Goal: Browse casually: Explore the website without a specific task or goal

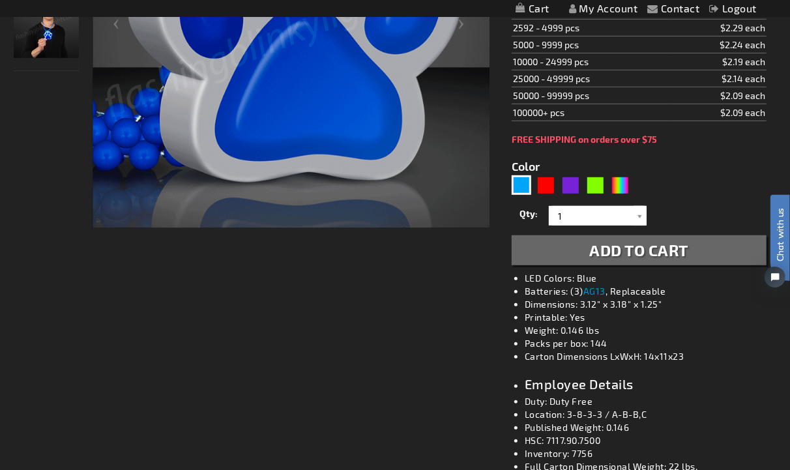
scroll to position [290, 0]
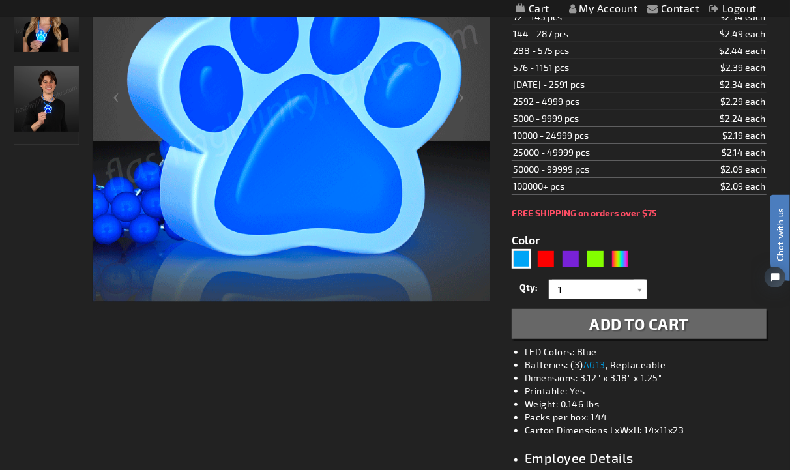
click at [35, 222] on div at bounding box center [46, 102] width 65 height 399
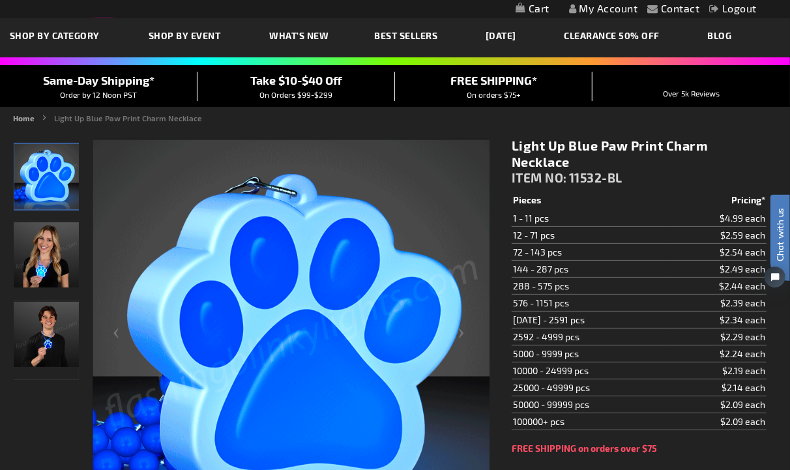
scroll to position [0, 0]
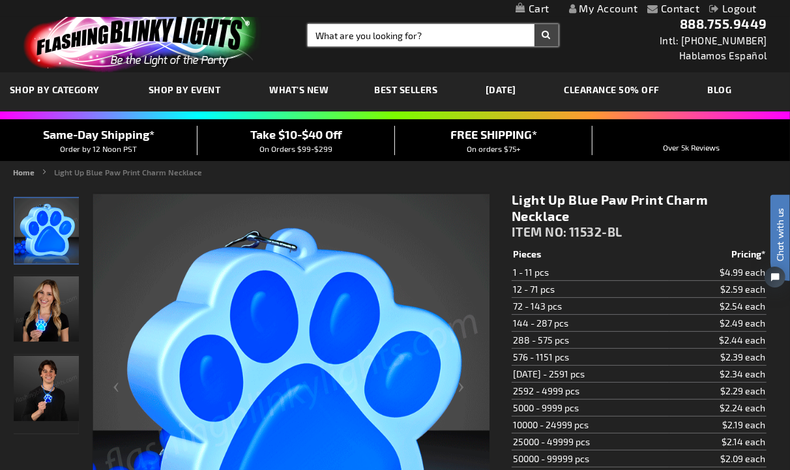
click at [346, 35] on input "Search" at bounding box center [433, 35] width 251 height 22
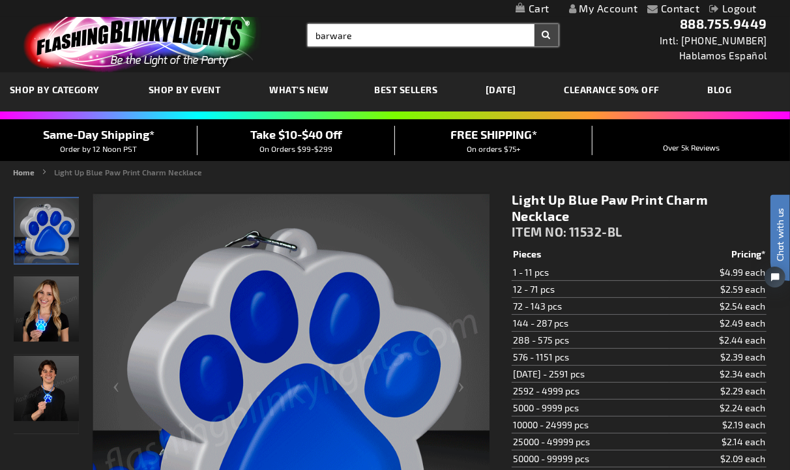
type input "barware"
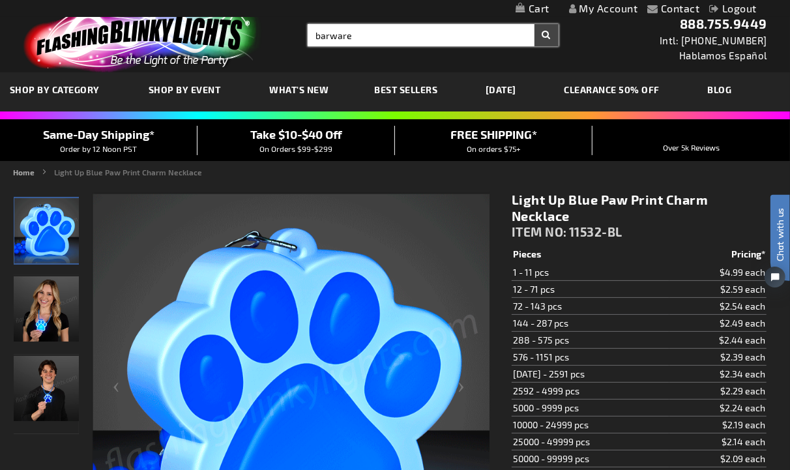
click at [535, 24] on button "Search" at bounding box center [547, 35] width 24 height 22
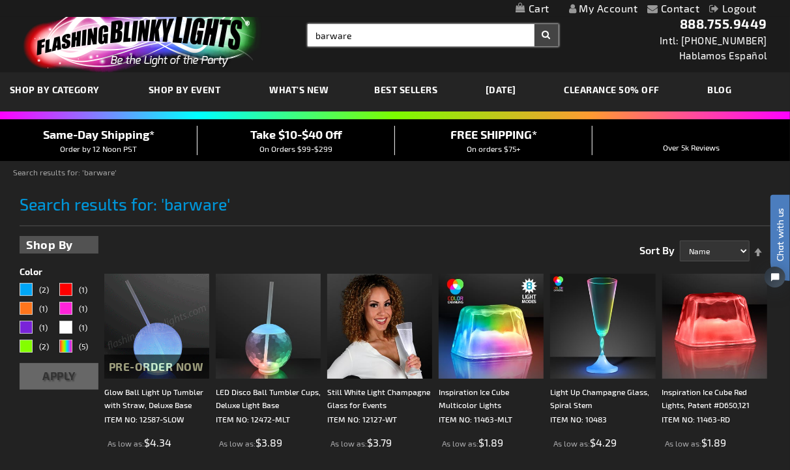
drag, startPoint x: 362, startPoint y: 34, endPoint x: 289, endPoint y: 29, distance: 73.2
click at [289, 29] on div "Toggle Nav Search Search barware × Search 888.755.9449 Intl: 818-753-8303 Habla…" at bounding box center [395, 36] width 790 height 72
type input "cups"
click at [535, 24] on button "Search" at bounding box center [547, 35] width 24 height 22
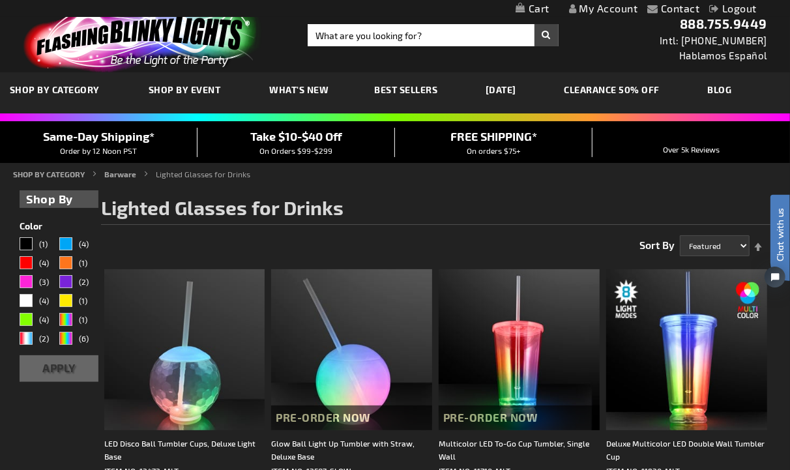
click at [397, 209] on h1 "Lighted Glasses for Drinks" at bounding box center [436, 210] width 670 height 27
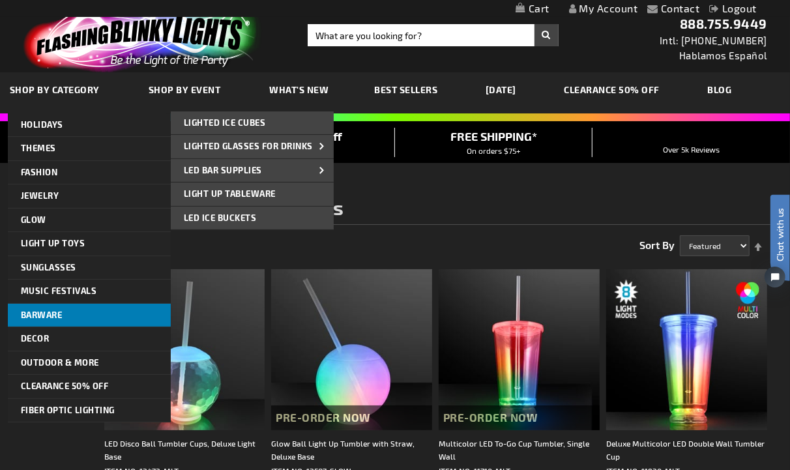
click at [63, 313] on span "Barware" at bounding box center [42, 315] width 42 height 10
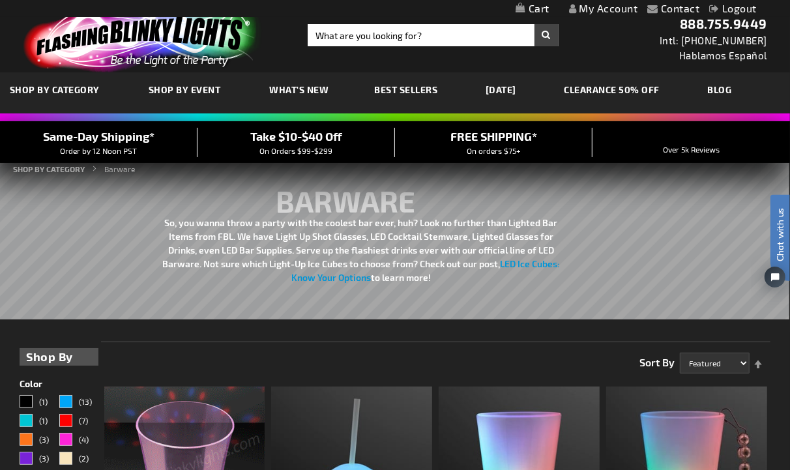
click at [172, 55] on img at bounding box center [140, 37] width 254 height 70
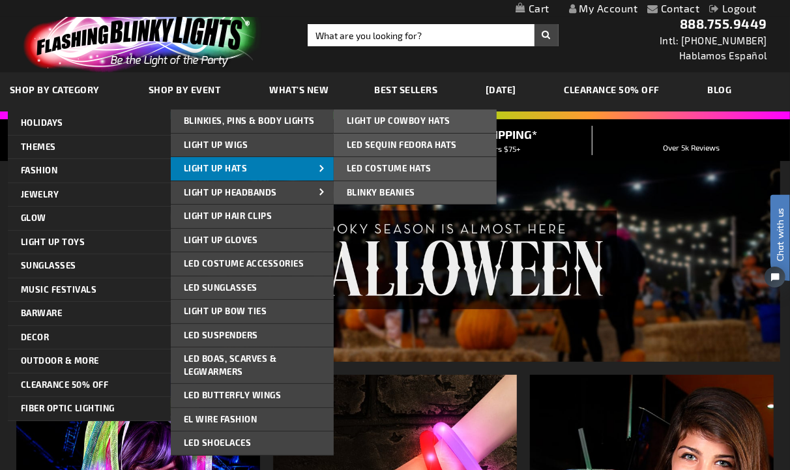
click at [210, 167] on span "Light Up Hats" at bounding box center [216, 168] width 64 height 10
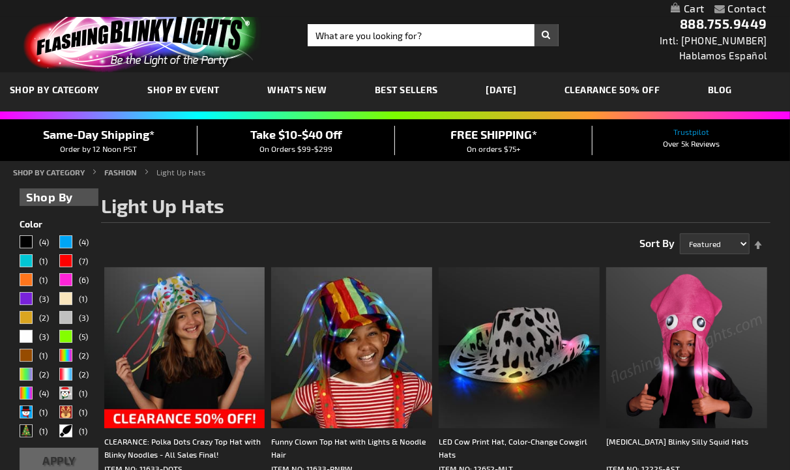
scroll to position [93, 0]
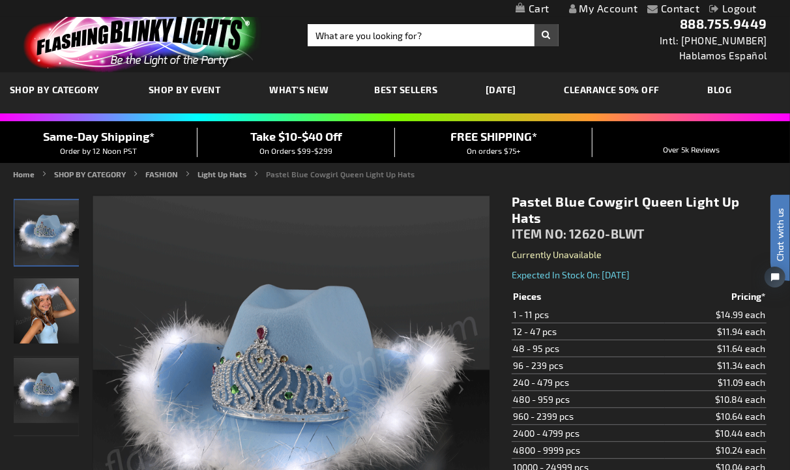
click at [51, 443] on div at bounding box center [46, 393] width 65 height 399
click at [80, 62] on img at bounding box center [140, 37] width 254 height 70
